Goal: Transaction & Acquisition: Download file/media

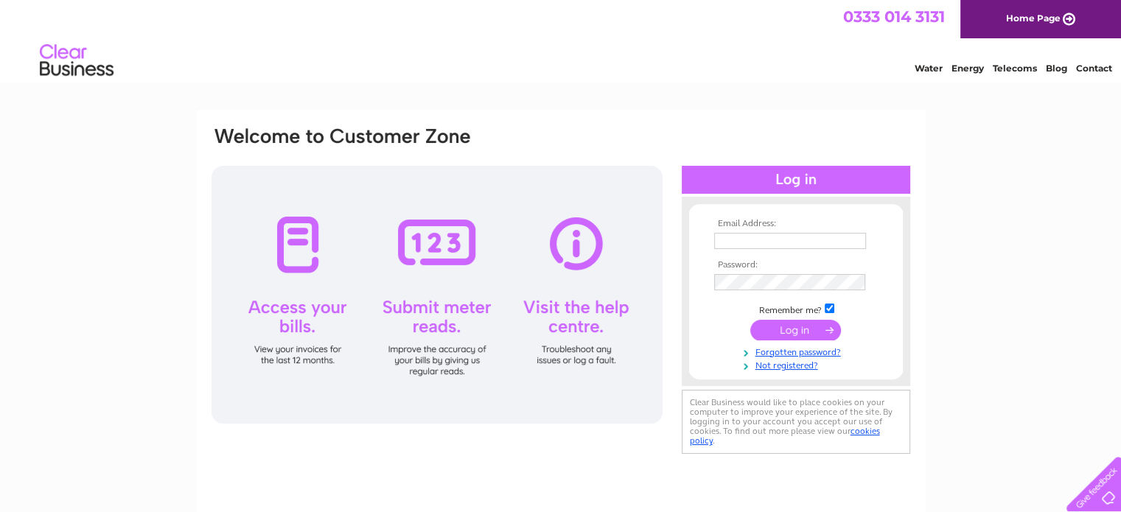
type input "[PERSON_NAME][EMAIL_ADDRESS][DOMAIN_NAME]"
click at [781, 317] on td at bounding box center [796, 330] width 171 height 28
click at [800, 336] on input "submit" at bounding box center [795, 330] width 91 height 21
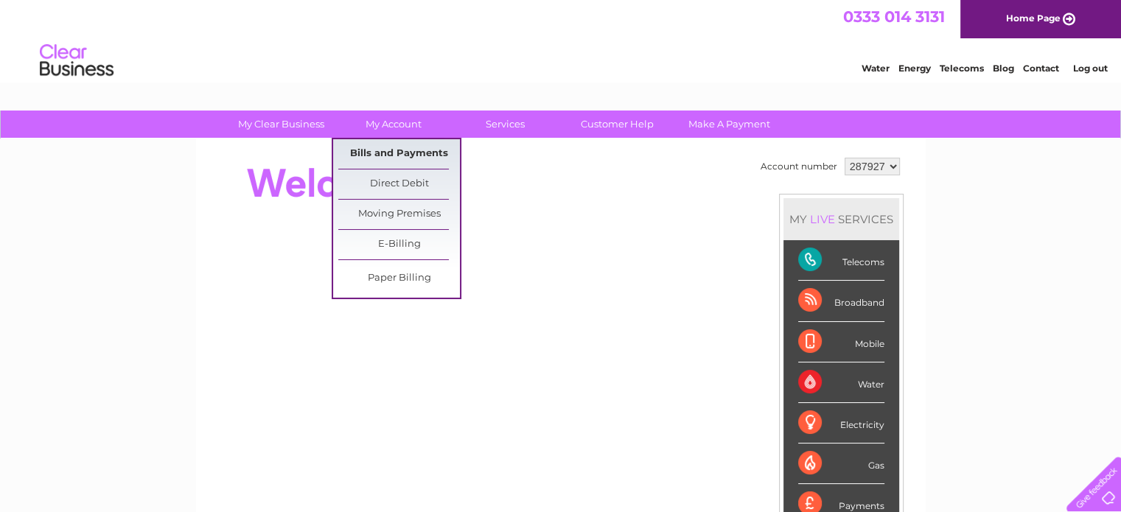
click at [385, 156] on link "Bills and Payments" at bounding box center [399, 153] width 122 height 29
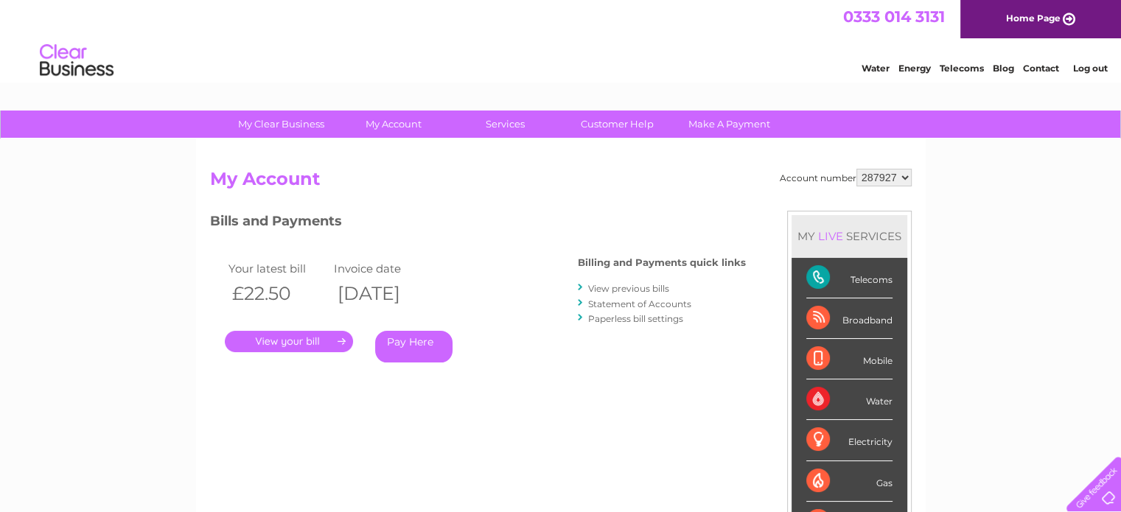
drag, startPoint x: 0, startPoint y: 0, endPoint x: 1048, endPoint y: 69, distance: 1049.8
click at [301, 346] on link "." at bounding box center [289, 341] width 128 height 21
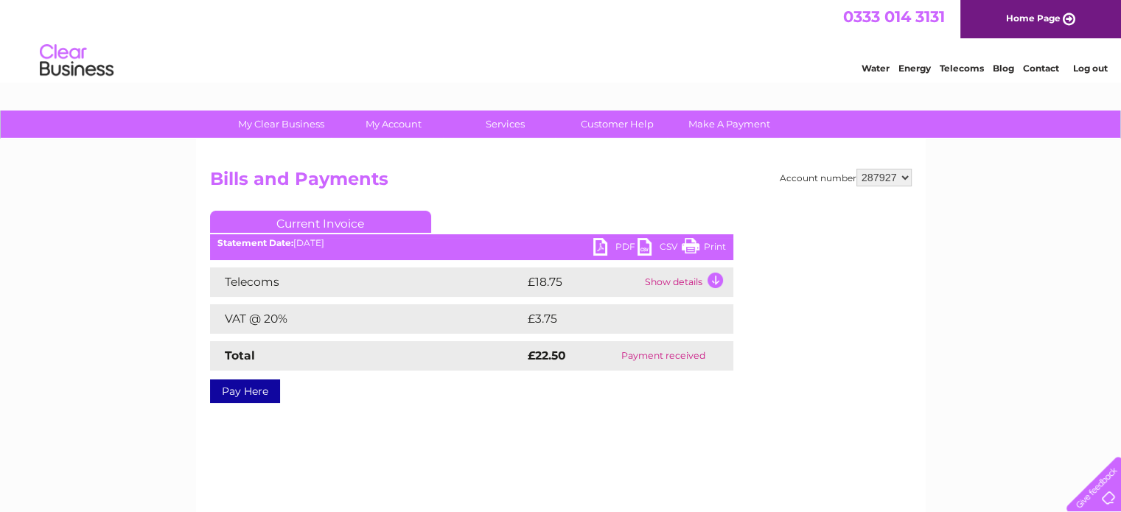
click at [624, 249] on link "PDF" at bounding box center [615, 248] width 44 height 21
